Goal: Navigation & Orientation: Find specific page/section

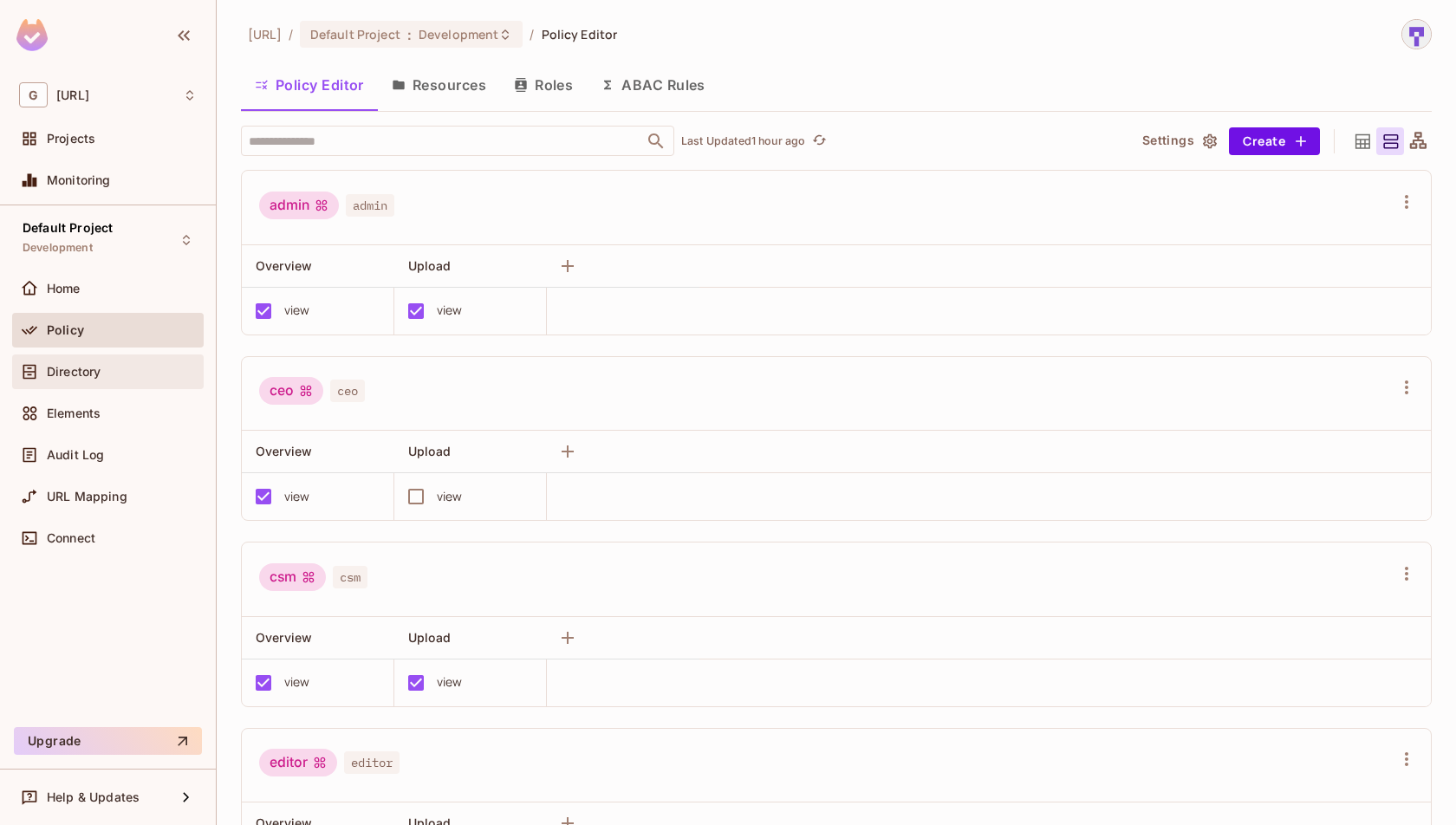
click at [92, 376] on span "Directory" at bounding box center [74, 372] width 54 height 13
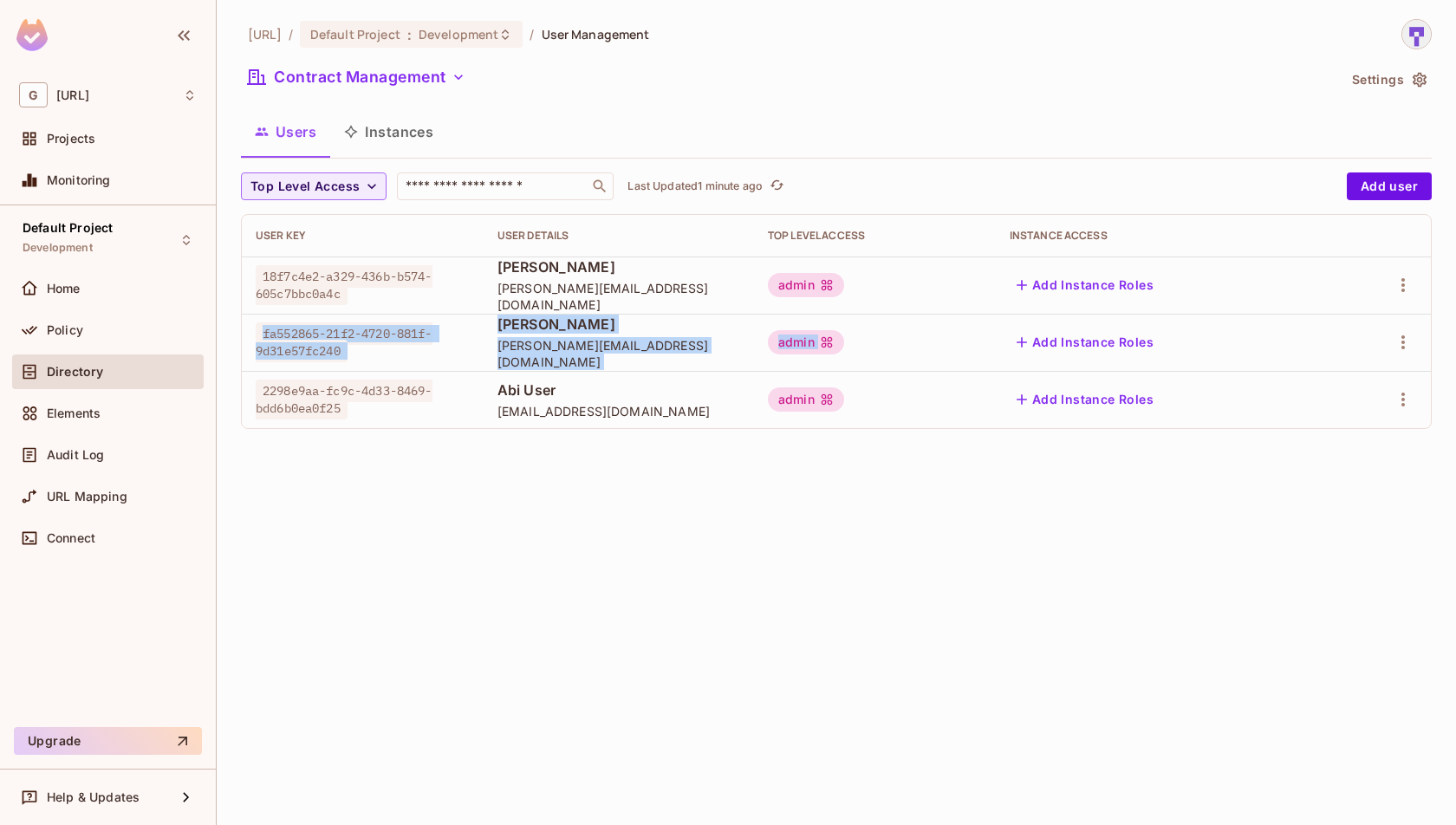
copy tr "fa552865-21f2-4720-881f-9d31e57fc240 ramana [EMAIL_ADDRESS][DOMAIN_NAME] admin …"
drag, startPoint x: 254, startPoint y: 325, endPoint x: 1298, endPoint y: 343, distance: 1044.2
click at [1298, 343] on tr "fa552865-21f2-4720-881f-9d31e57fc240 ramana [EMAIL_ADDRESS][DOMAIN_NAME] admin …" at bounding box center [837, 343] width 1189 height 58
click at [142, 136] on div "Projects" at bounding box center [122, 138] width 150 height 13
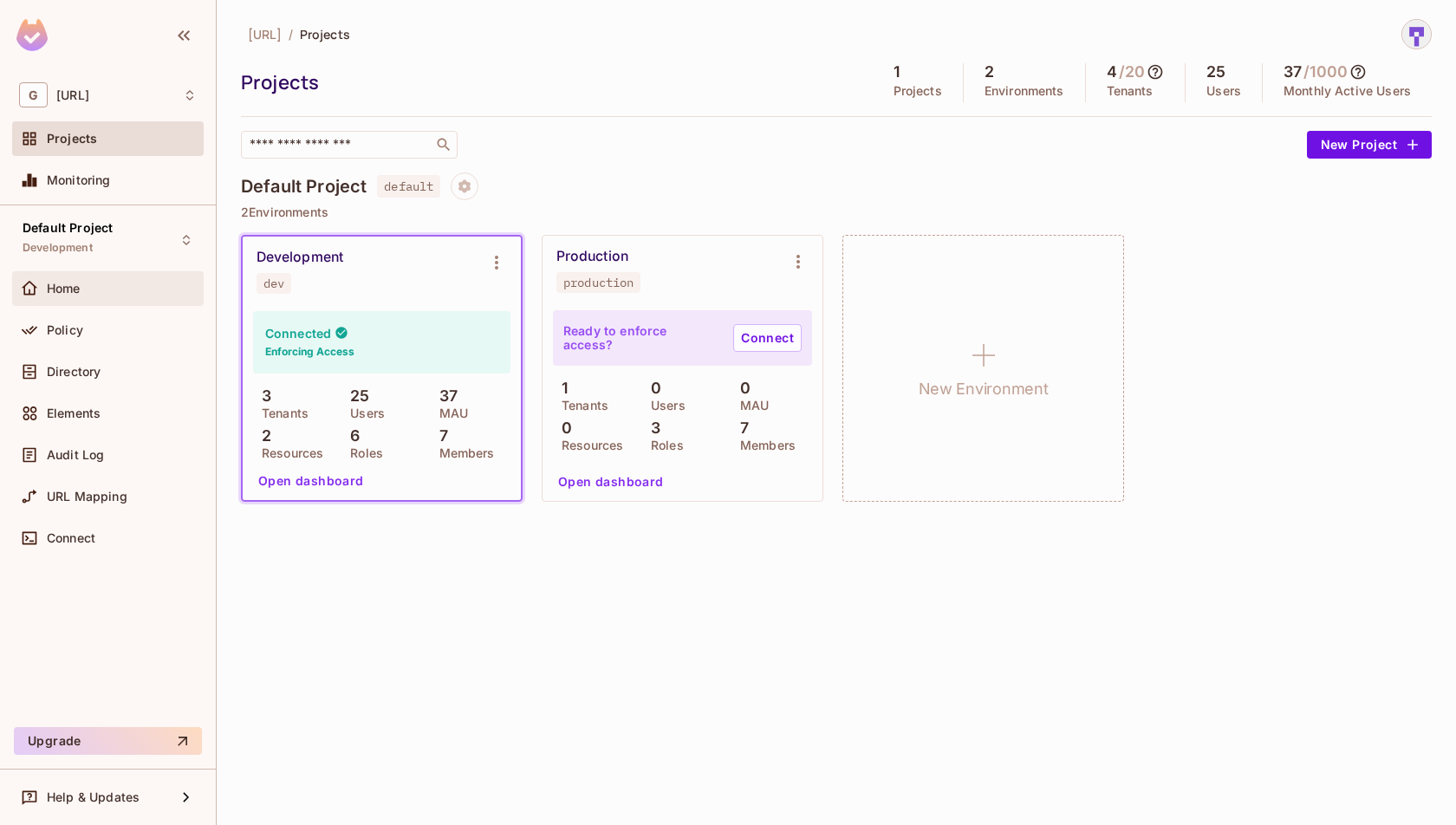
click at [113, 289] on div "Home" at bounding box center [122, 288] width 150 height 13
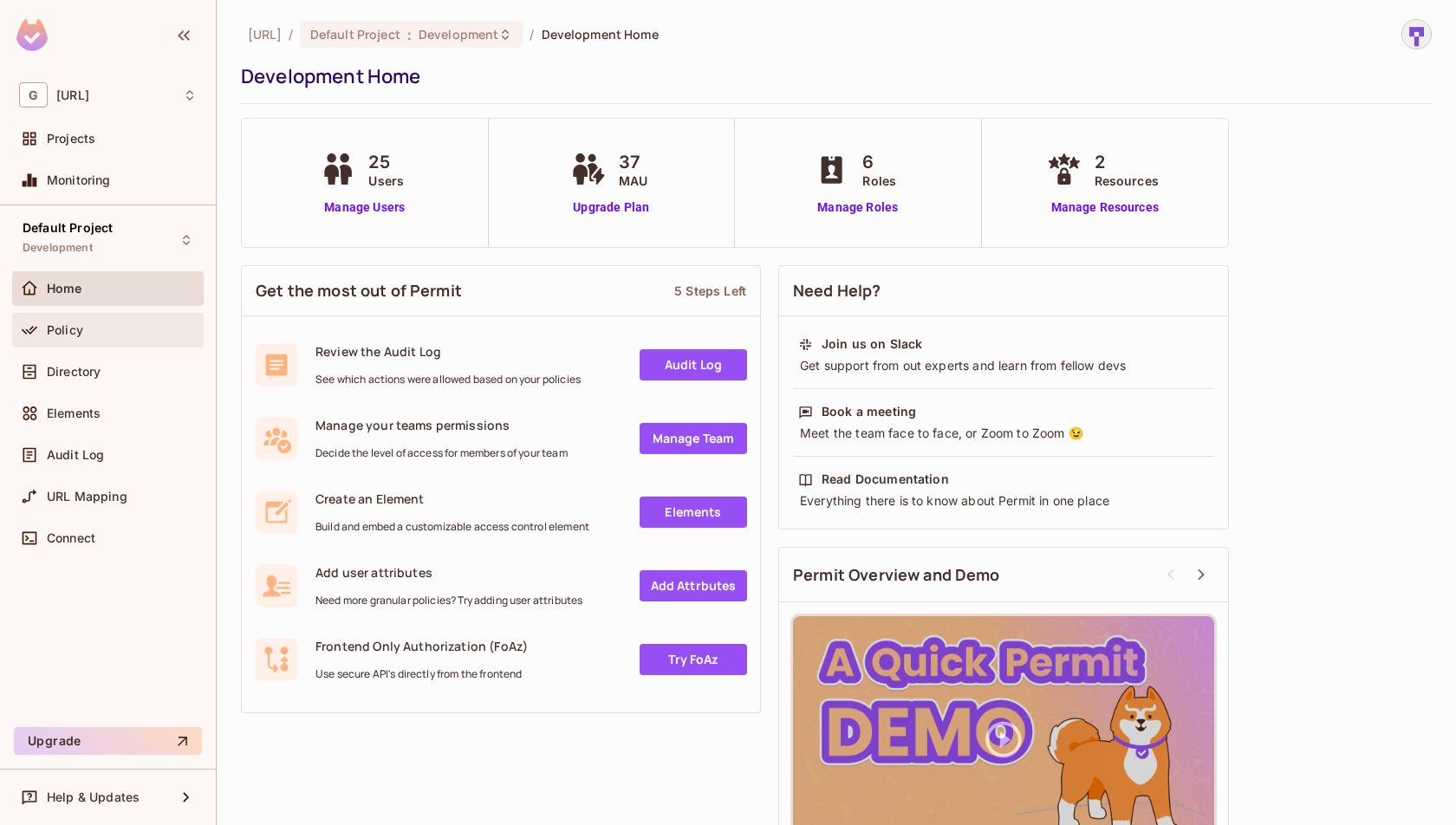
click at [119, 334] on div "Policy" at bounding box center [122, 330] width 150 height 13
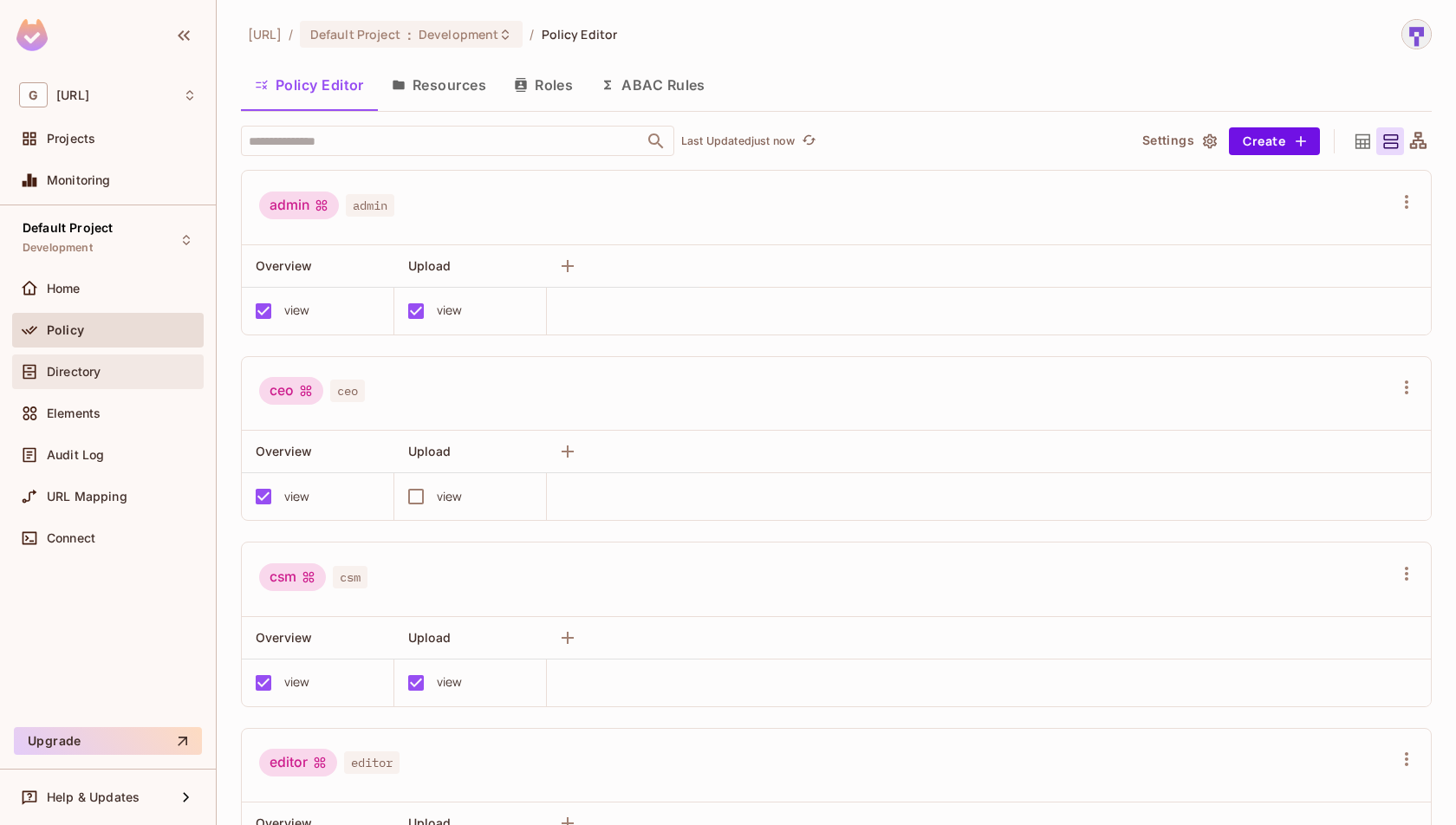
click at [125, 374] on div "Directory" at bounding box center [122, 372] width 150 height 13
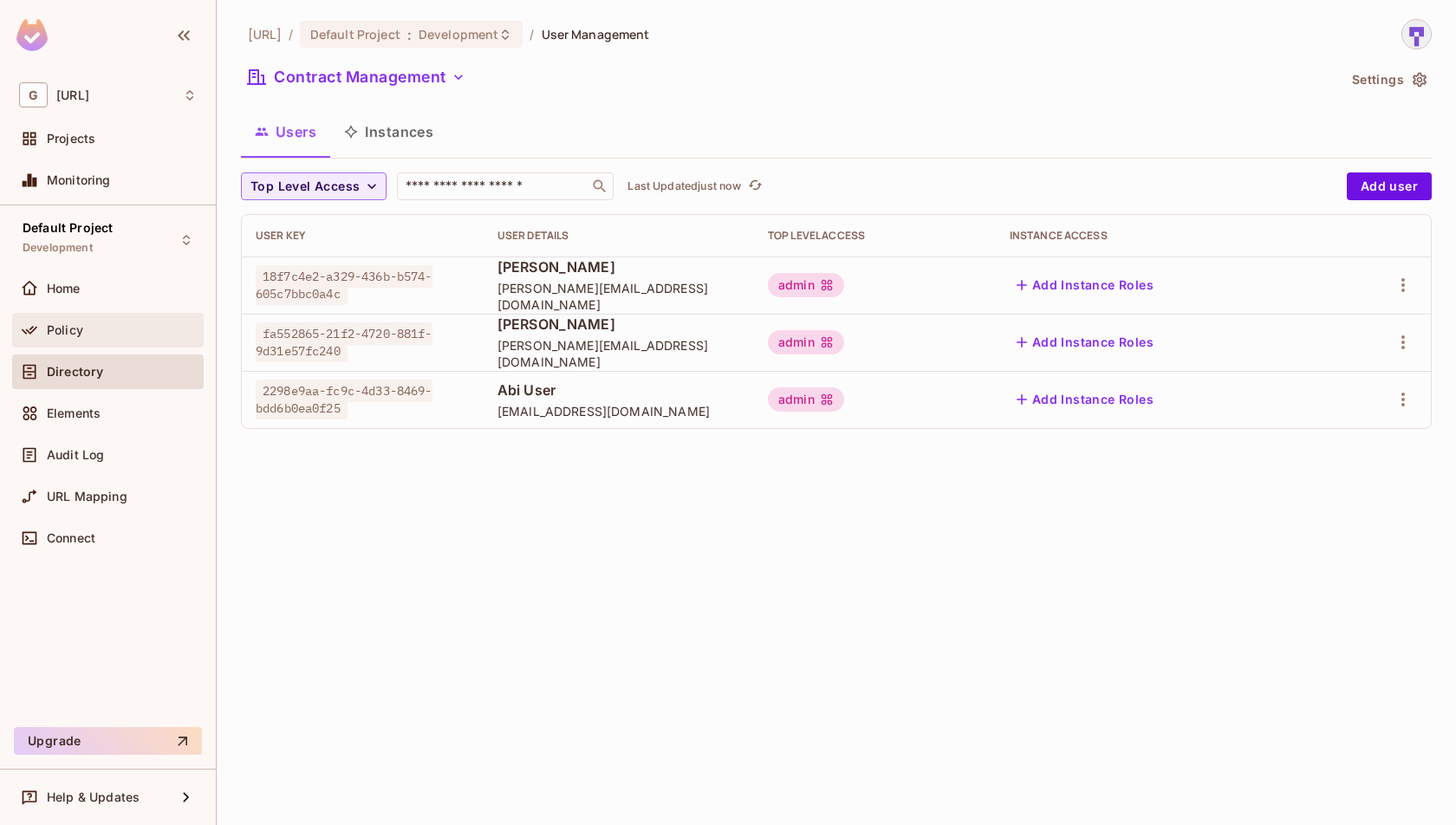
click at [99, 329] on div "Policy" at bounding box center [122, 330] width 150 height 13
